Goal: Find specific page/section: Find specific page/section

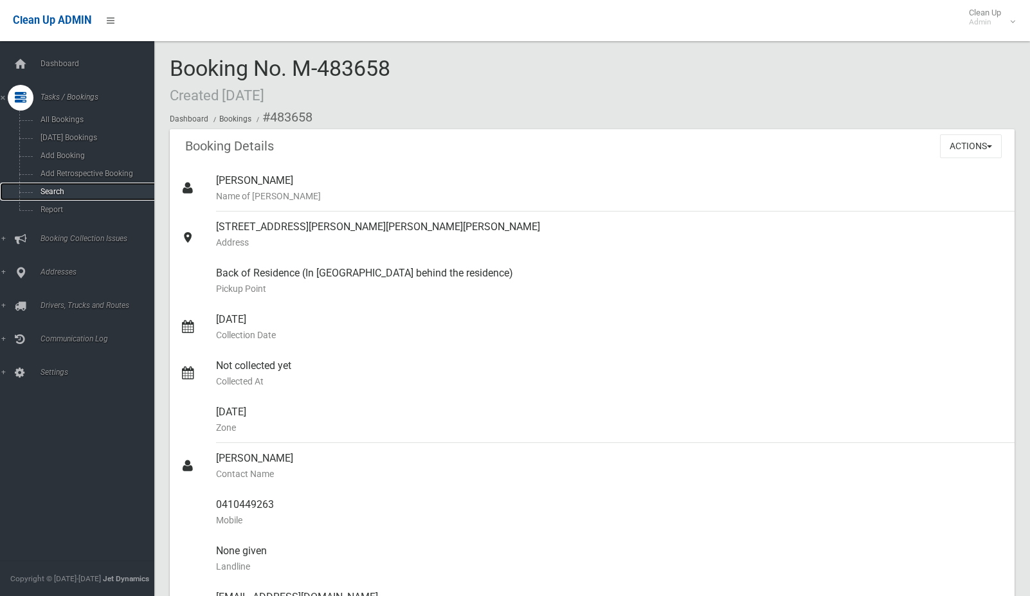
click at [44, 191] on span "Search" at bounding box center [95, 191] width 116 height 9
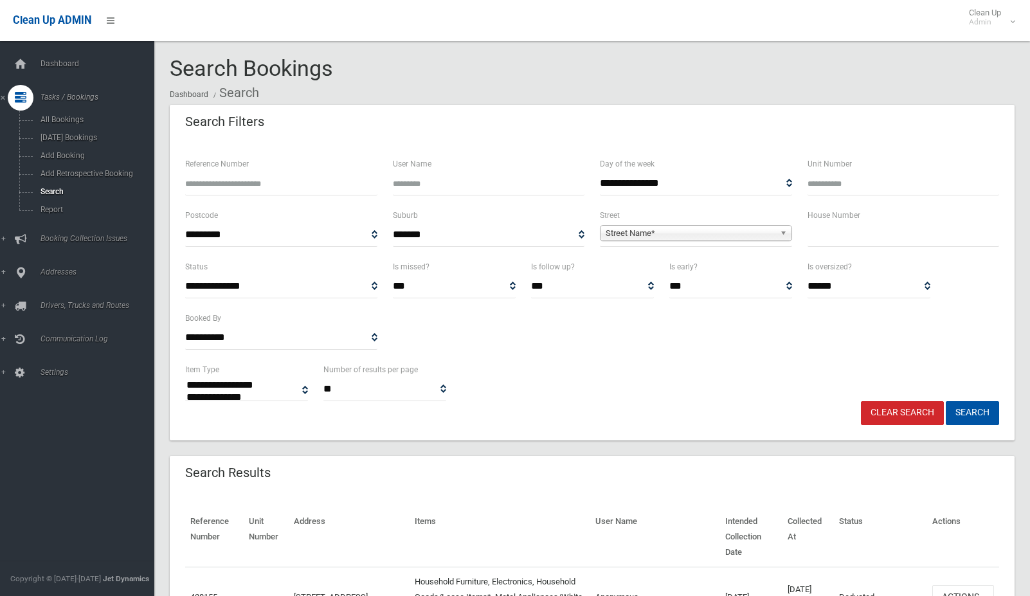
select select
click at [833, 241] on input "text" at bounding box center [904, 235] width 192 height 24
